Goal: Participate in discussion: Engage in conversation with other users on a specific topic

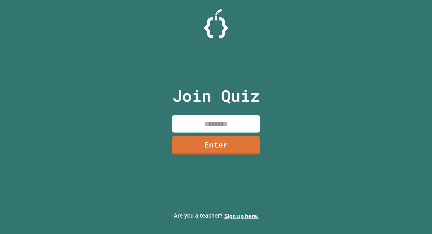
click at [210, 123] on input at bounding box center [216, 123] width 88 height 17
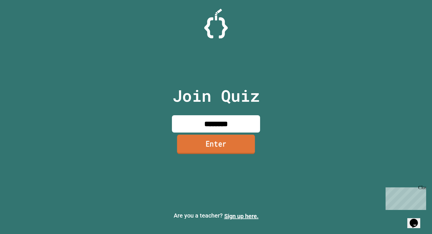
type input "********"
click at [214, 146] on link "Enter" at bounding box center [216, 144] width 78 height 19
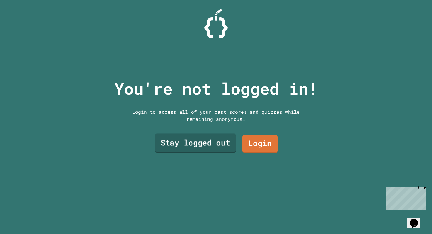
click at [223, 145] on link "Stay logged out" at bounding box center [195, 143] width 81 height 19
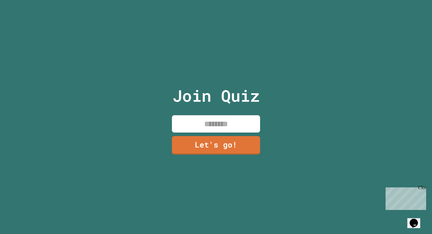
click at [231, 128] on input at bounding box center [216, 123] width 88 height 17
type input "********"
click at [240, 146] on link "Let's go!" at bounding box center [216, 144] width 86 height 19
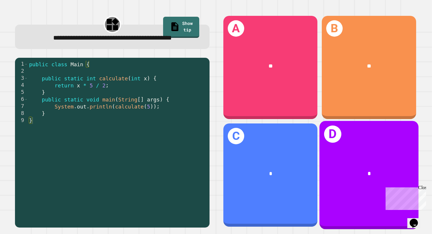
click at [349, 175] on div "*" at bounding box center [368, 174] width 99 height 30
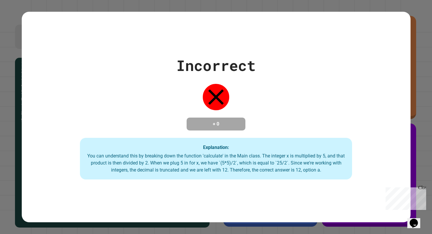
click at [422, 188] on div "Close" at bounding box center [421, 188] width 7 height 7
click at [421, 158] on div "Incorrect + 0 Explanation: You can understand this by breaking down the functio…" at bounding box center [216, 117] width 432 height 234
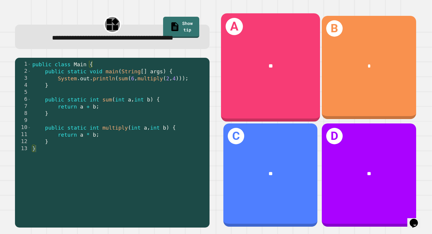
click at [286, 95] on div "A **" at bounding box center [270, 67] width 99 height 109
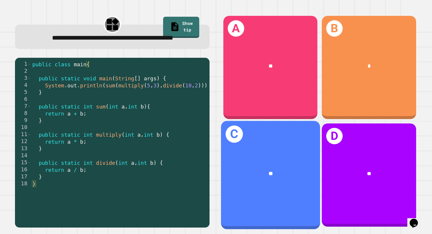
click at [283, 144] on div "C **" at bounding box center [270, 175] width 99 height 109
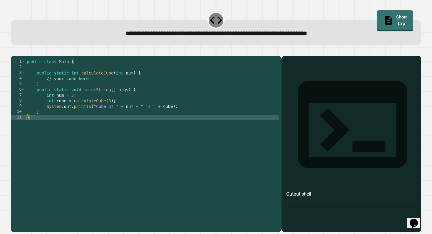
click at [155, 121] on div "public class Main { public static int calculateCube ( int num ) { // your code …" at bounding box center [152, 137] width 253 height 156
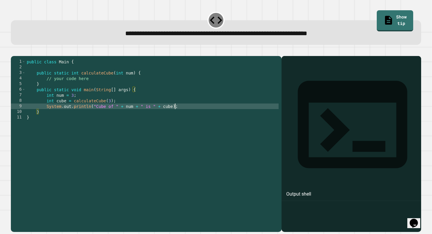
click at [175, 117] on div "public class Main { public static int calculateCube ( int num ) { // your code …" at bounding box center [152, 137] width 253 height 156
click at [189, 117] on div "public class Main { public static int calculateCube ( int num ) { // your code …" at bounding box center [152, 137] width 253 height 156
click at [276, 100] on div "1 2 3 4 5 6 7 8 9 10 11 public class Main { public static int calculateCube ( i…" at bounding box center [146, 144] width 270 height 176
click at [291, 100] on div at bounding box center [351, 152] width 134 height 159
click at [175, 117] on div "public class Main { public static int calculateCube ( int num ) { // your code …" at bounding box center [152, 137] width 253 height 156
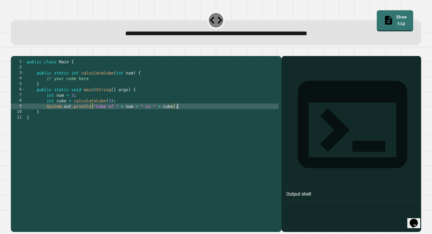
click at [183, 116] on div "public class Main { public static int calculateCube ( int num ) { // your code …" at bounding box center [152, 137] width 253 height 156
click at [376, 16] on link "Show tip" at bounding box center [394, 20] width 36 height 21
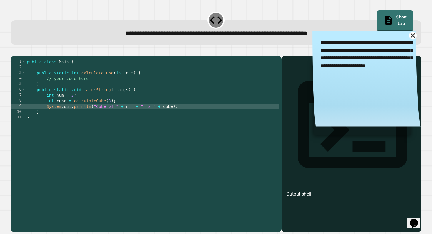
click at [409, 38] on icon at bounding box center [413, 36] width 8 height 8
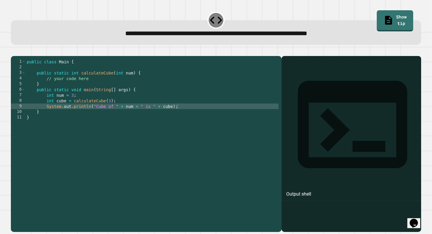
click at [118, 133] on div "public class Main { public static int calculateCube ( int num ) { // your code …" at bounding box center [152, 137] width 253 height 156
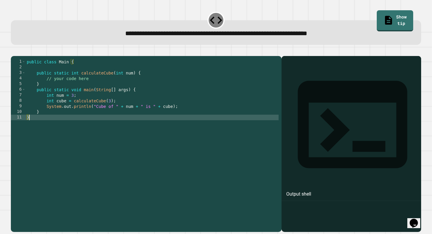
click at [125, 119] on div "public class Main { public static int calculateCube ( int num ) { // your code …" at bounding box center [152, 137] width 253 height 156
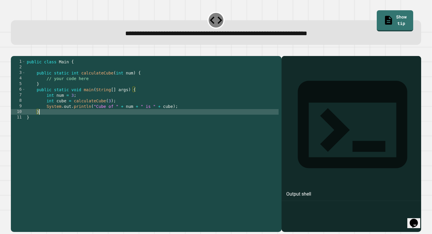
click at [96, 118] on div "public class Main { public static int calculateCube ( int num ) { // your code …" at bounding box center [152, 137] width 253 height 156
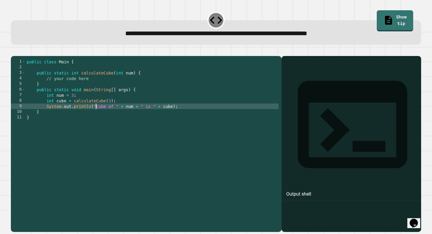
click at [98, 112] on div "public class Main { public static int calculateCube ( int num ) { // your code …" at bounding box center [152, 137] width 253 height 156
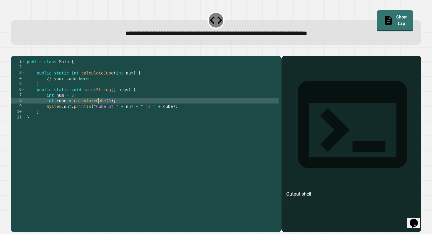
click at [124, 112] on div "public class Main { public static int calculateCube ( int num ) { // your code …" at bounding box center [152, 137] width 253 height 156
click at [137, 113] on div "public class Main { public static int calculateCube ( int num ) { // your code …" at bounding box center [152, 137] width 253 height 156
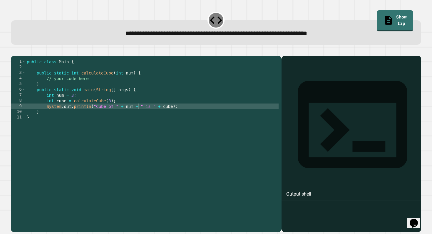
click at [169, 115] on div "public class Main { public static int calculateCube ( int num ) { // your code …" at bounding box center [152, 137] width 253 height 156
click at [179, 115] on div "public class Main { public static int calculateCube ( int num ) { // your code …" at bounding box center [152, 137] width 253 height 156
click at [139, 86] on div "public class Main { public static int calculateCube ( int num ) { // your code …" at bounding box center [152, 137] width 253 height 156
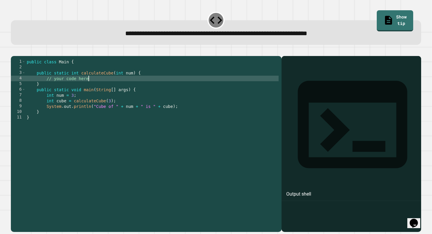
click at [134, 96] on div "public class Main { public static int calculateCube ( int num ) { // your code …" at bounding box center [152, 137] width 253 height 156
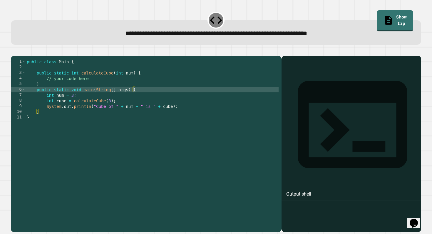
click at [132, 115] on div "public class Main { public static int calculateCube ( int num ) { // your code …" at bounding box center [152, 137] width 253 height 156
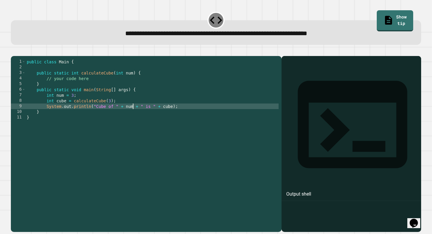
click at [125, 128] on div "public class Main { public static int calculateCube ( int num ) { // your code …" at bounding box center [152, 137] width 253 height 156
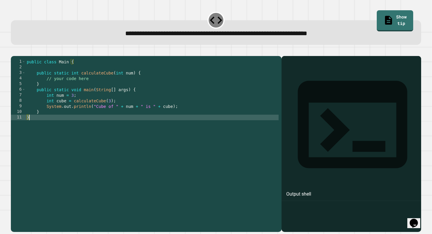
click at [120, 137] on div "public class Main { public static int calculateCube ( int num ) { // your code …" at bounding box center [152, 137] width 253 height 156
click at [166, 123] on div "public class Main { public static int calculateCube ( int num ) { // your code …" at bounding box center [152, 137] width 253 height 156
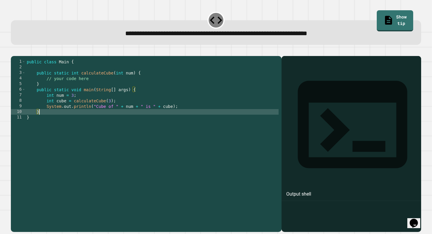
click at [188, 118] on div "public class Main { public static int calculateCube ( int num ) { // your code …" at bounding box center [152, 137] width 253 height 156
click at [187, 118] on div "public class Main { public static int calculateCube ( int num ) { // your code …" at bounding box center [152, 137] width 253 height 156
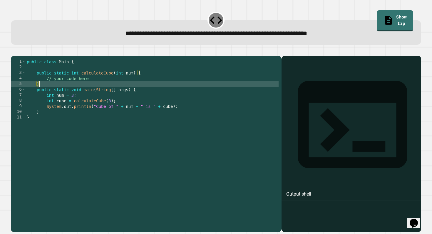
click at [93, 92] on div "public class Main { public static int calculateCube ( int num ) { // your code …" at bounding box center [152, 137] width 253 height 156
click at [92, 88] on div "public class Main { public static int calculateCube ( int num ) { // your code …" at bounding box center [152, 137] width 253 height 156
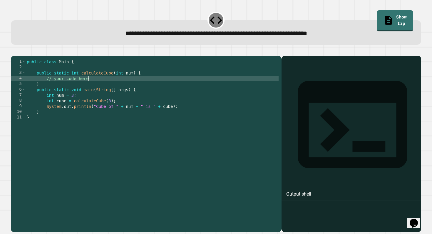
type textarea "**********"
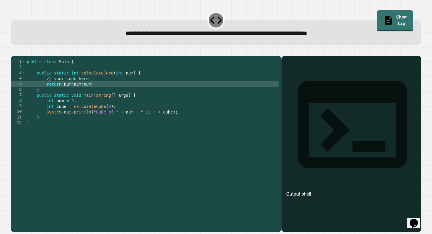
scroll to position [0, 4]
click at [163, 116] on div "public class Main { public static int calculateCube ( int num ) { // your code …" at bounding box center [152, 137] width 253 height 156
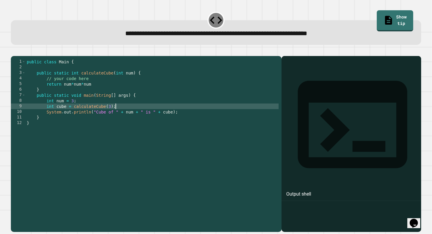
click at [137, 140] on div "public class Main { public static int calculateCube ( int num ) { // your code …" at bounding box center [152, 137] width 253 height 156
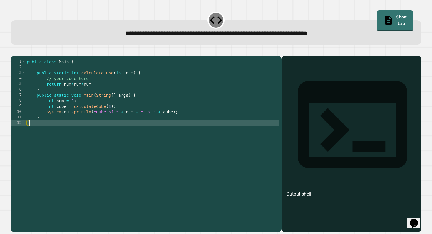
click at [105, 92] on div "public class Main { public static int calculateCube ( int num ) { // your code …" at bounding box center [152, 137] width 253 height 156
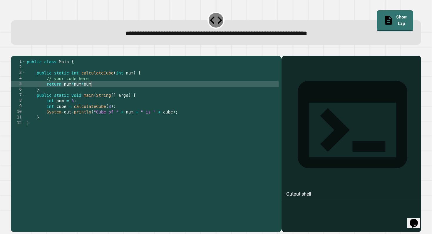
scroll to position [0, 4]
click at [119, 115] on div "public class Main { public static int calculateCube ( int num ) { // your code …" at bounding box center [152, 137] width 253 height 156
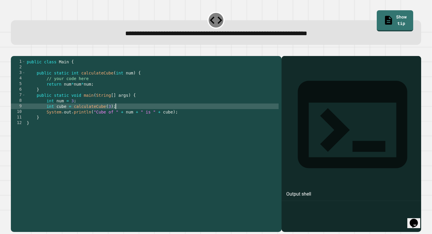
click at [119, 134] on div "public class Main { public static int calculateCube ( int num ) { // your code …" at bounding box center [152, 137] width 253 height 156
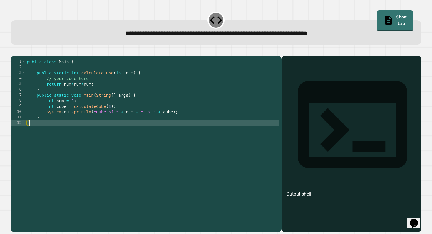
click at [341, 95] on div at bounding box center [351, 152] width 134 height 159
click at [74, 94] on div "public class Main { public static int calculateCube ( int num ) { // your code …" at bounding box center [152, 137] width 253 height 156
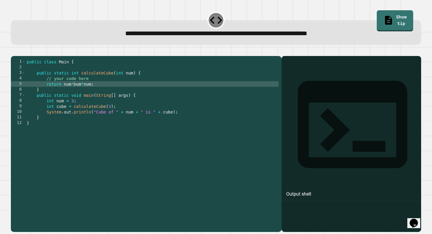
click at [19, 56] on icon "button" at bounding box center [17, 55] width 3 height 4
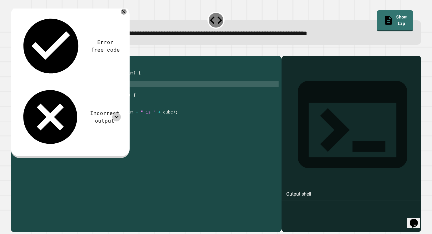
click at [117, 113] on icon at bounding box center [116, 117] width 9 height 9
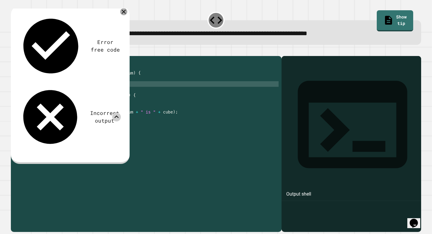
click at [123, 12] on icon at bounding box center [124, 12] width 4 height 4
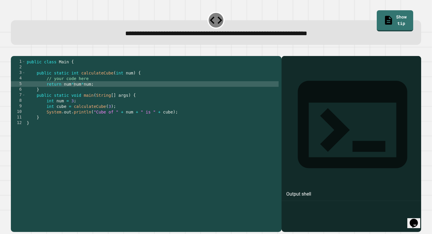
click at [92, 117] on div "public class Main { public static int calculateCube ( int num ) { // your code …" at bounding box center [152, 137] width 253 height 156
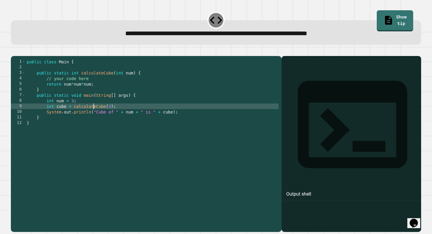
click at [97, 100] on div "public class Main { public static int calculateCube ( int num ) { // your code …" at bounding box center [152, 137] width 253 height 156
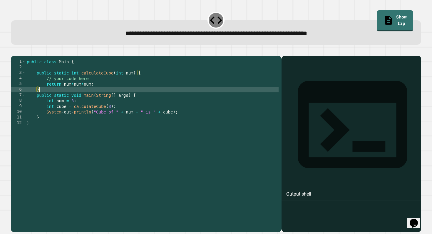
click at [85, 93] on div "public class Main { public static int calculateCube ( int num ) { // your code …" at bounding box center [152, 137] width 253 height 156
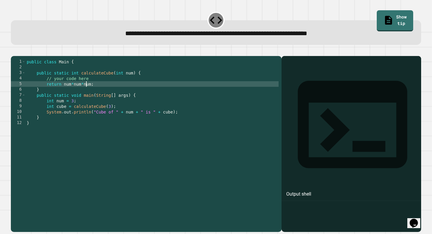
click at [83, 94] on div "public class Main { public static int calculateCube ( int num ) { // your code …" at bounding box center [152, 137] width 253 height 156
type textarea "**********"
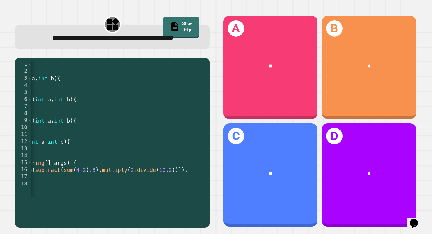
scroll to position [0, 96]
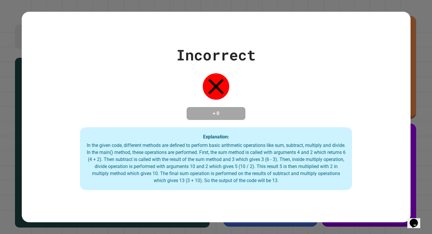
click at [270, 185] on div "Explanation: In the given code, different methods are defined to perform basic …" at bounding box center [216, 158] width 272 height 63
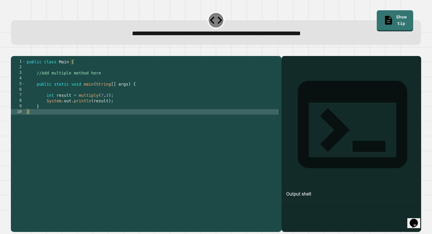
click at [170, 121] on div "public class Main { //Add multiple method here public static void main ( String…" at bounding box center [152, 137] width 253 height 156
click at [159, 100] on div "public class Main { //Add multiple method here public static void main ( String…" at bounding box center [152, 137] width 253 height 156
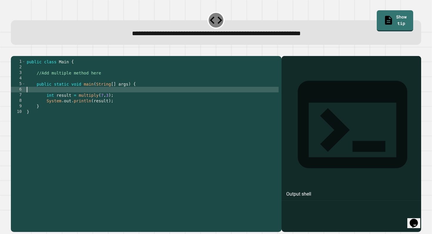
click at [154, 115] on div "public class Main { //Add multiple method here public static void main ( String…" at bounding box center [152, 137] width 253 height 156
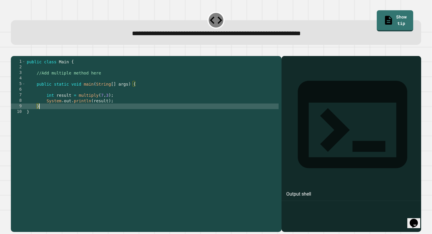
click at [112, 88] on div "public class Main { //Add multiple method here public static void main ( String…" at bounding box center [152, 137] width 253 height 156
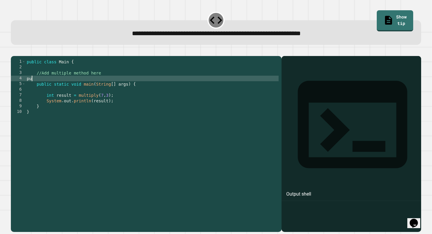
type textarea "*"
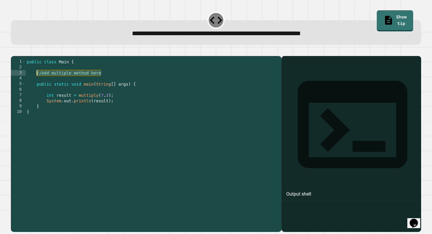
drag, startPoint x: 105, startPoint y: 84, endPoint x: 37, endPoint y: 80, distance: 67.4
click at [37, 80] on div "public class Main { //Add multiple method here public static void main ( String…" at bounding box center [152, 137] width 253 height 156
type textarea "**********"
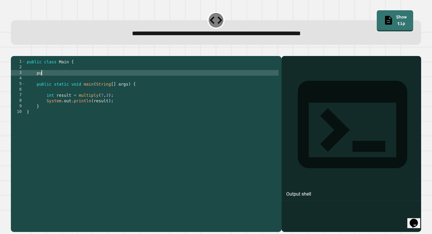
type textarea "*"
click at [14, 51] on icon "button" at bounding box center [14, 51] width 0 height 0
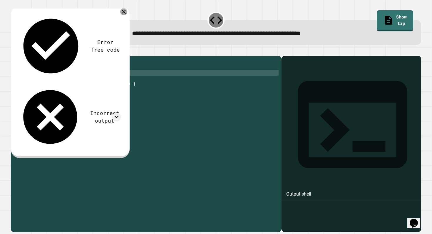
click at [121, 14] on icon at bounding box center [123, 11] width 7 height 7
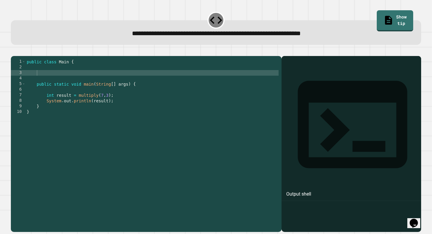
click at [68, 80] on div "public class Main { public static void main ( String [ ] args ) { int result = …" at bounding box center [152, 137] width 253 height 156
type textarea "*"
click at [101, 101] on div "public class Main { public static void main ( String [ ] args ) { int result = …" at bounding box center [152, 137] width 253 height 156
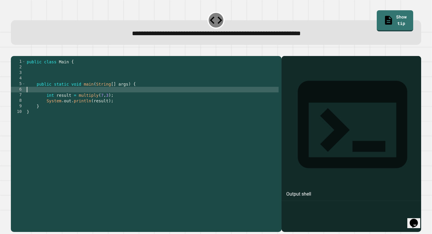
click at [106, 109] on div "public class Main { public static void main ( String [ ] args ) { int result = …" at bounding box center [152, 137] width 253 height 156
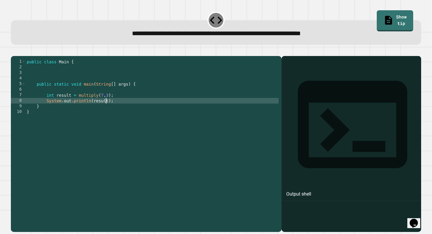
click at [111, 112] on div "public class Main { public static void main ( String [ ] args ) { int result = …" at bounding box center [152, 137] width 253 height 156
click at [71, 85] on div "public class Main { public static void main ( String [ ] args ) { int result = …" at bounding box center [152, 137] width 253 height 156
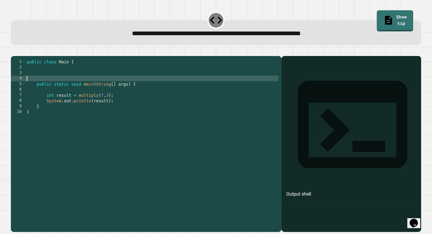
click at [66, 79] on div "public class Main { public static void main ( String [ ] args ) { int result = …" at bounding box center [152, 137] width 253 height 156
click at [66, 85] on div "public class Main { public static void main ( String [ ] args ) { int result = …" at bounding box center [152, 137] width 253 height 156
click at [64, 81] on div "public class Main { public static void main ( String [ ] args ) { int result = …" at bounding box center [152, 137] width 253 height 156
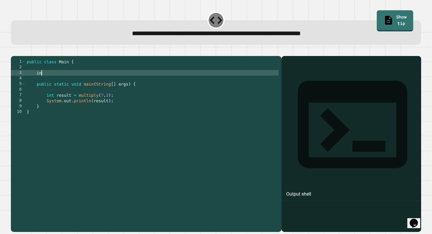
type textarea "*"
type textarea "**********"
